Goal: Task Accomplishment & Management: Complete application form

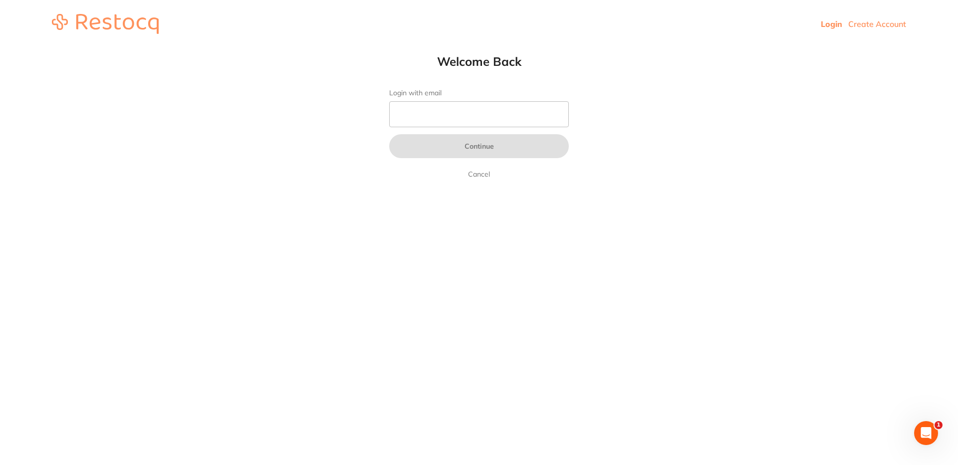
click at [875, 27] on link "Create Account" at bounding box center [878, 24] width 58 height 10
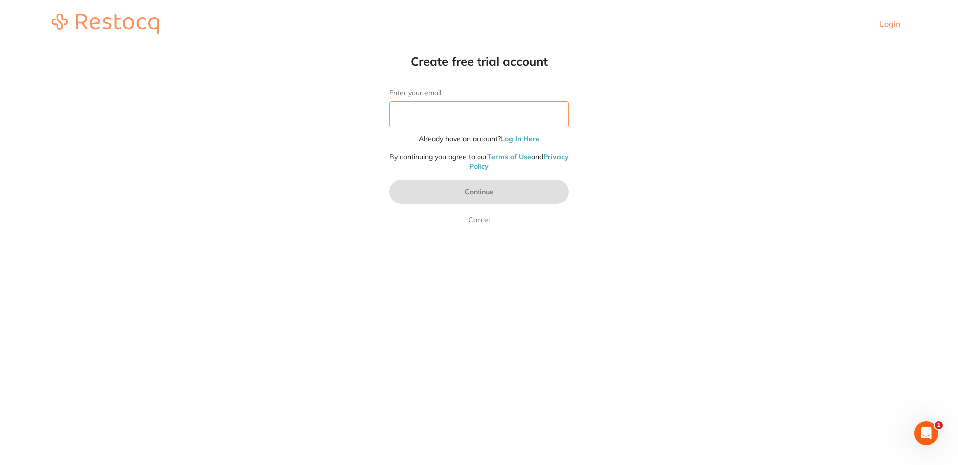
click at [469, 110] on input "Enter your email" at bounding box center [479, 114] width 180 height 26
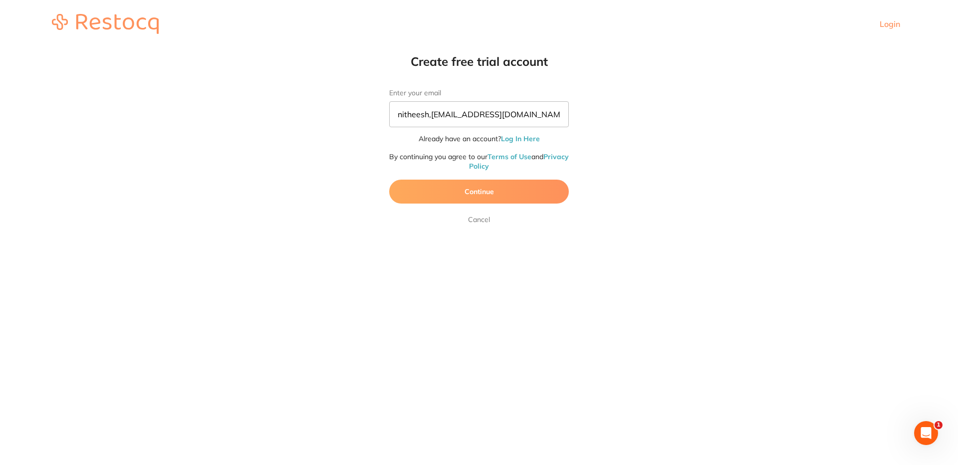
click at [496, 192] on button "Continue" at bounding box center [479, 192] width 180 height 24
click at [432, 117] on input "nitheesh,kumar@terrificminds.com" at bounding box center [479, 114] width 180 height 26
type input "nitheesh.kumar@terrificminds.com"
click at [486, 192] on button "Continue" at bounding box center [479, 192] width 180 height 24
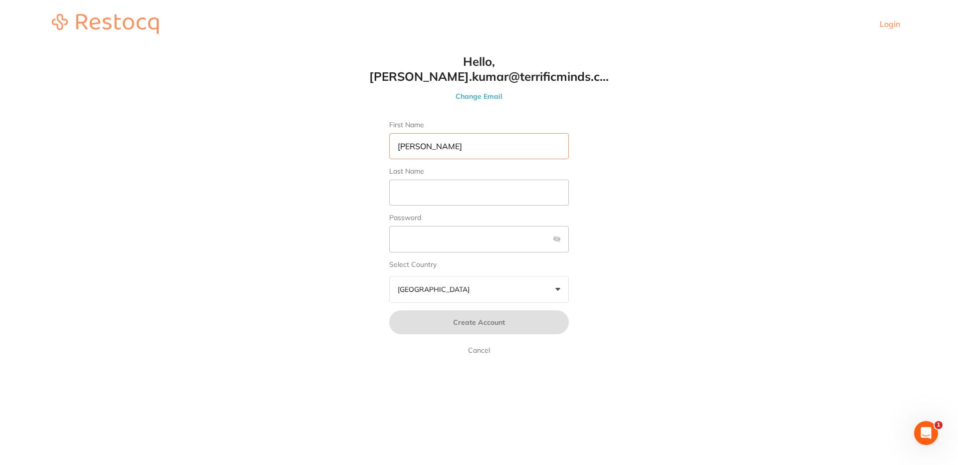
type input "Nitheesh"
type input "Kumar S"
click at [480, 323] on span "Create Account" at bounding box center [479, 322] width 52 height 9
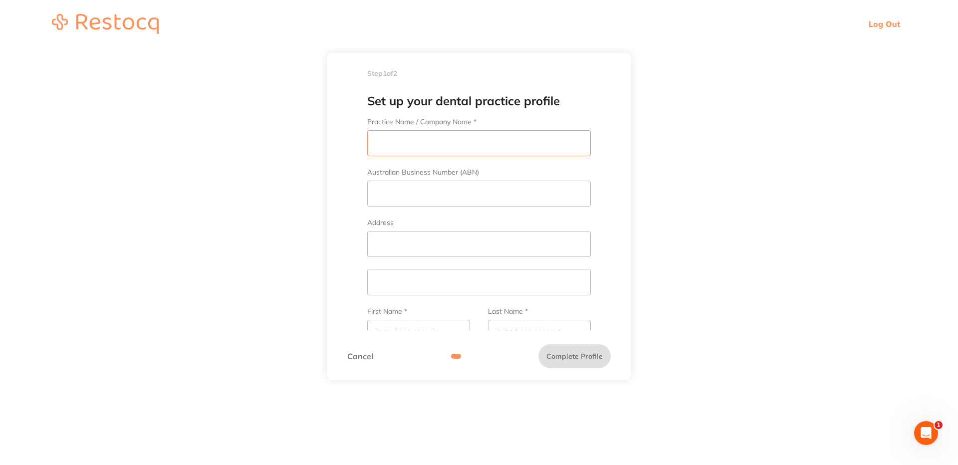
click at [424, 145] on input "Practice Name / Company Name *" at bounding box center [479, 143] width 224 height 26
type input "Nitheesh TM"
click at [414, 187] on input "Australian Business Number (ABN)" at bounding box center [479, 194] width 224 height 26
click at [389, 234] on input "Address" at bounding box center [479, 244] width 224 height 26
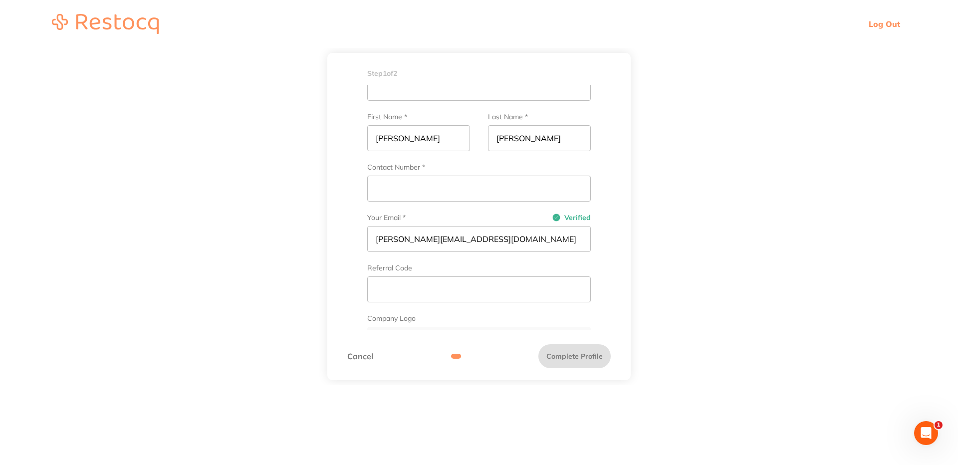
scroll to position [204, 0]
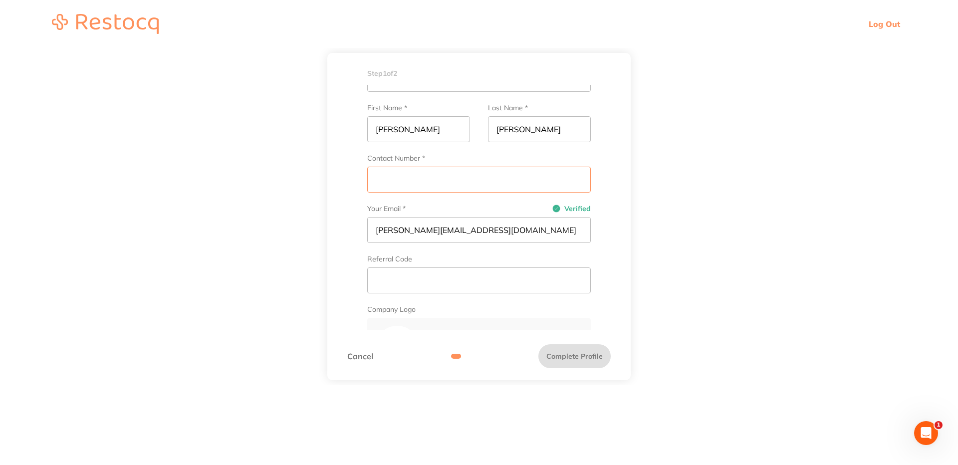
click at [487, 177] on input "Contact Number *" at bounding box center [479, 180] width 224 height 26
type input "9207199852"
type input "9"
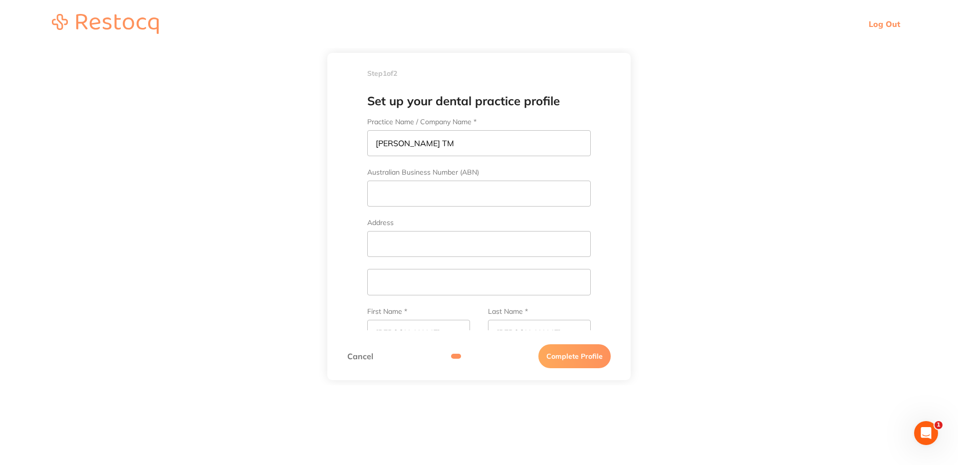
scroll to position [287, 0]
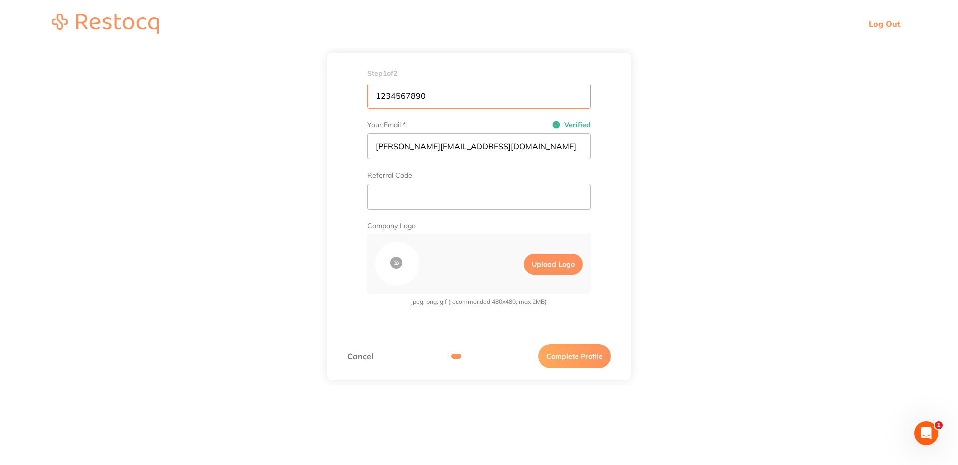
type input "1234567890"
click at [582, 358] on button "Complete Profile" at bounding box center [575, 356] width 72 height 24
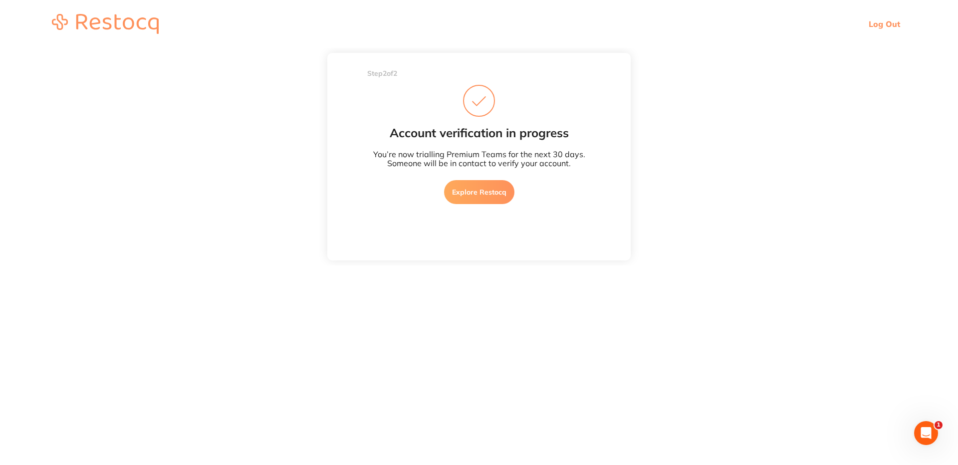
click at [483, 192] on link "Explore Restocq" at bounding box center [479, 192] width 70 height 24
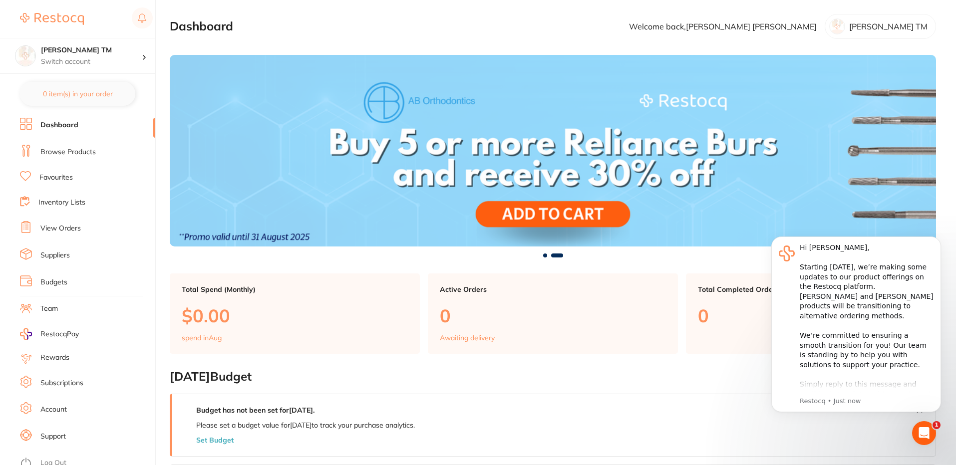
click at [70, 146] on li "Browse Products" at bounding box center [87, 152] width 135 height 15
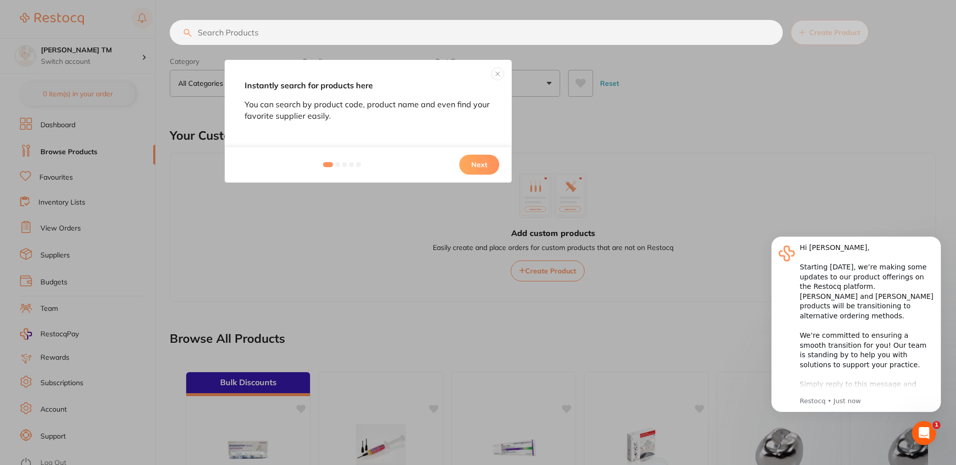
click at [472, 171] on button "Next" at bounding box center [479, 165] width 40 height 20
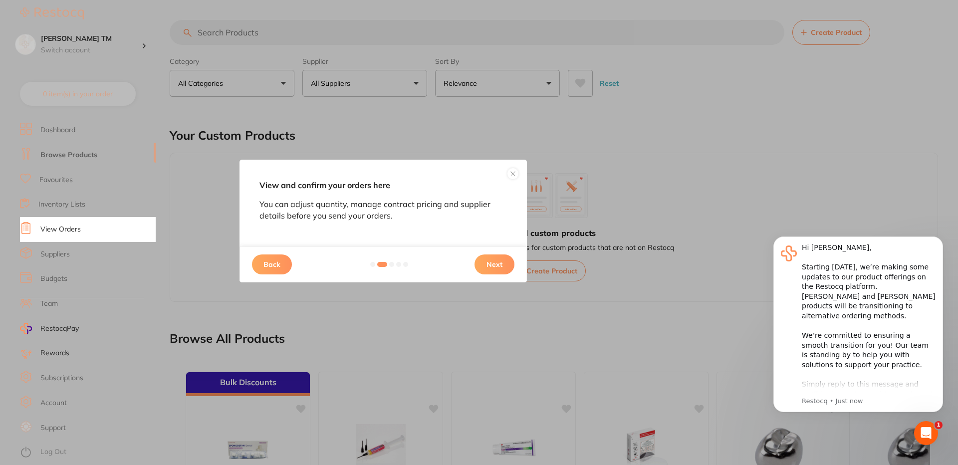
click at [491, 263] on button "Next" at bounding box center [495, 265] width 40 height 20
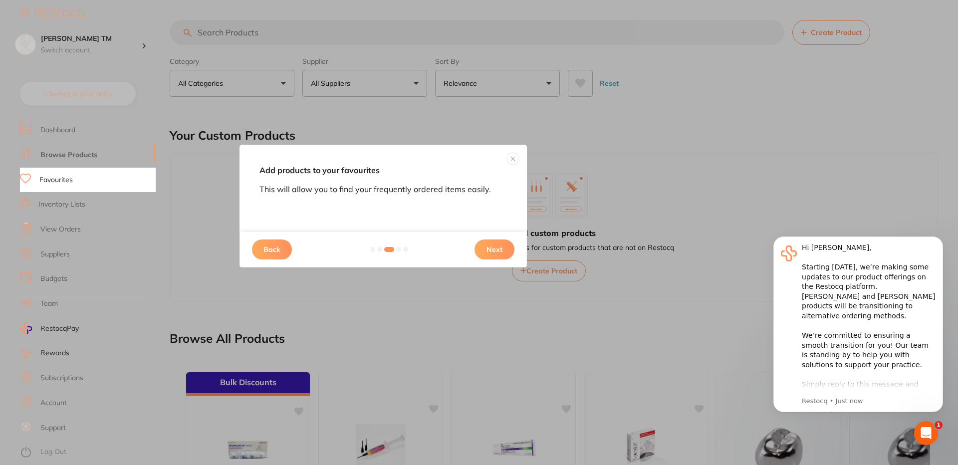
click at [495, 251] on button "Next" at bounding box center [495, 250] width 40 height 20
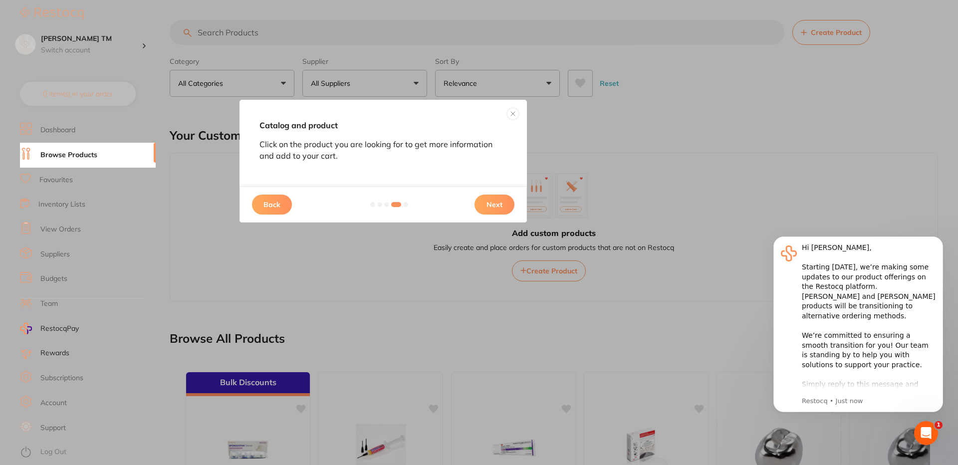
click at [494, 201] on button "Next" at bounding box center [495, 205] width 40 height 20
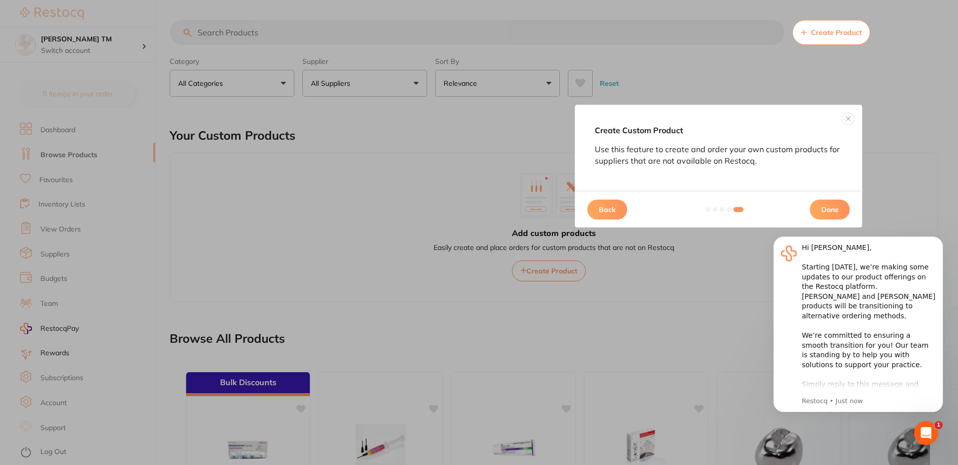
click at [835, 209] on button "Done" at bounding box center [830, 210] width 40 height 20
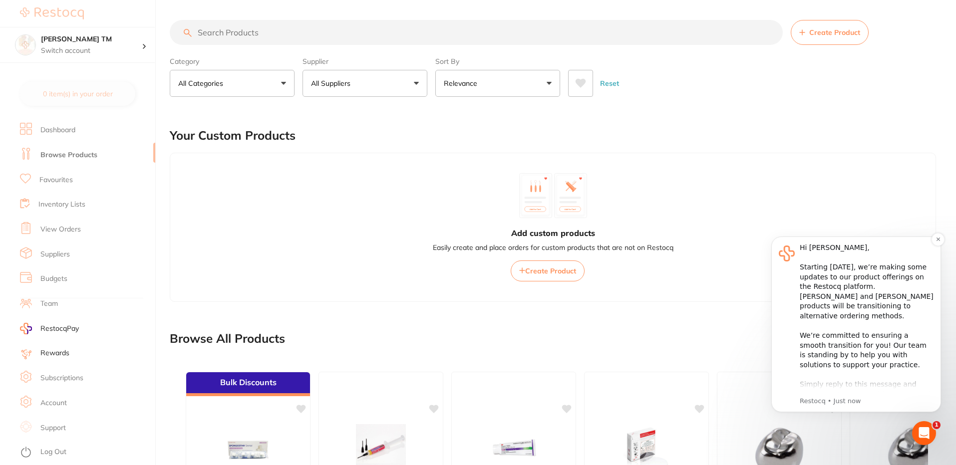
scroll to position [65, 0]
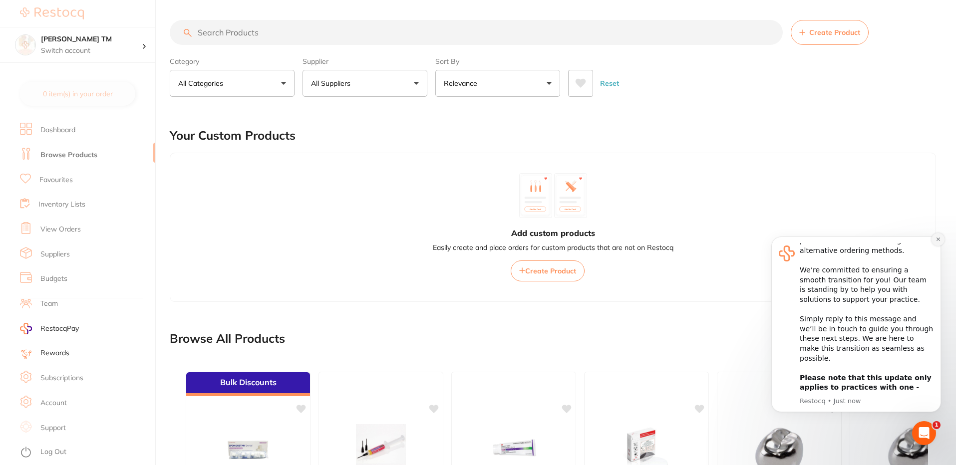
click at [937, 239] on icon "Dismiss notification" at bounding box center [937, 239] width 3 height 3
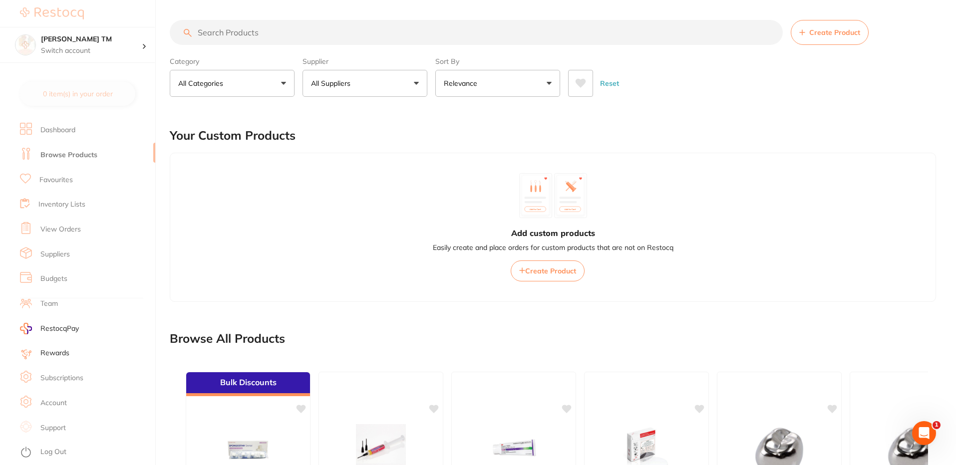
scroll to position [234, 0]
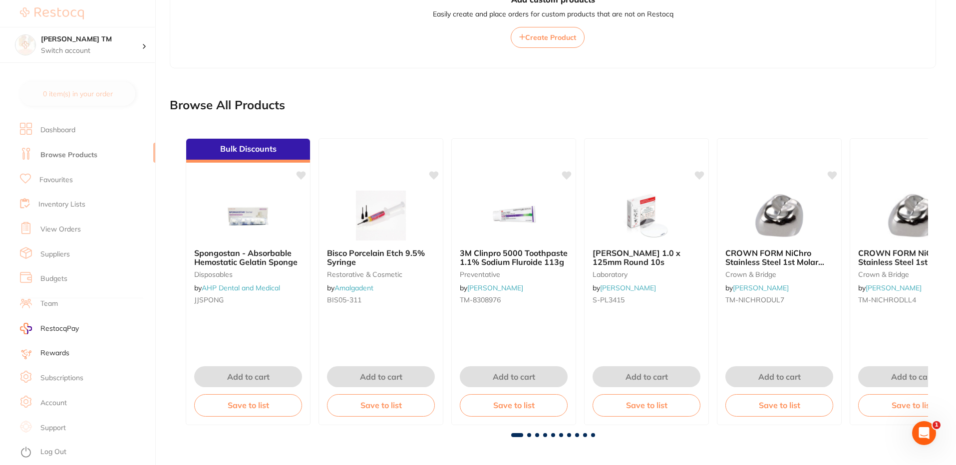
click at [302, 90] on div "Browse All Products" at bounding box center [553, 104] width 766 height 33
